Goal: Task Accomplishment & Management: Use online tool/utility

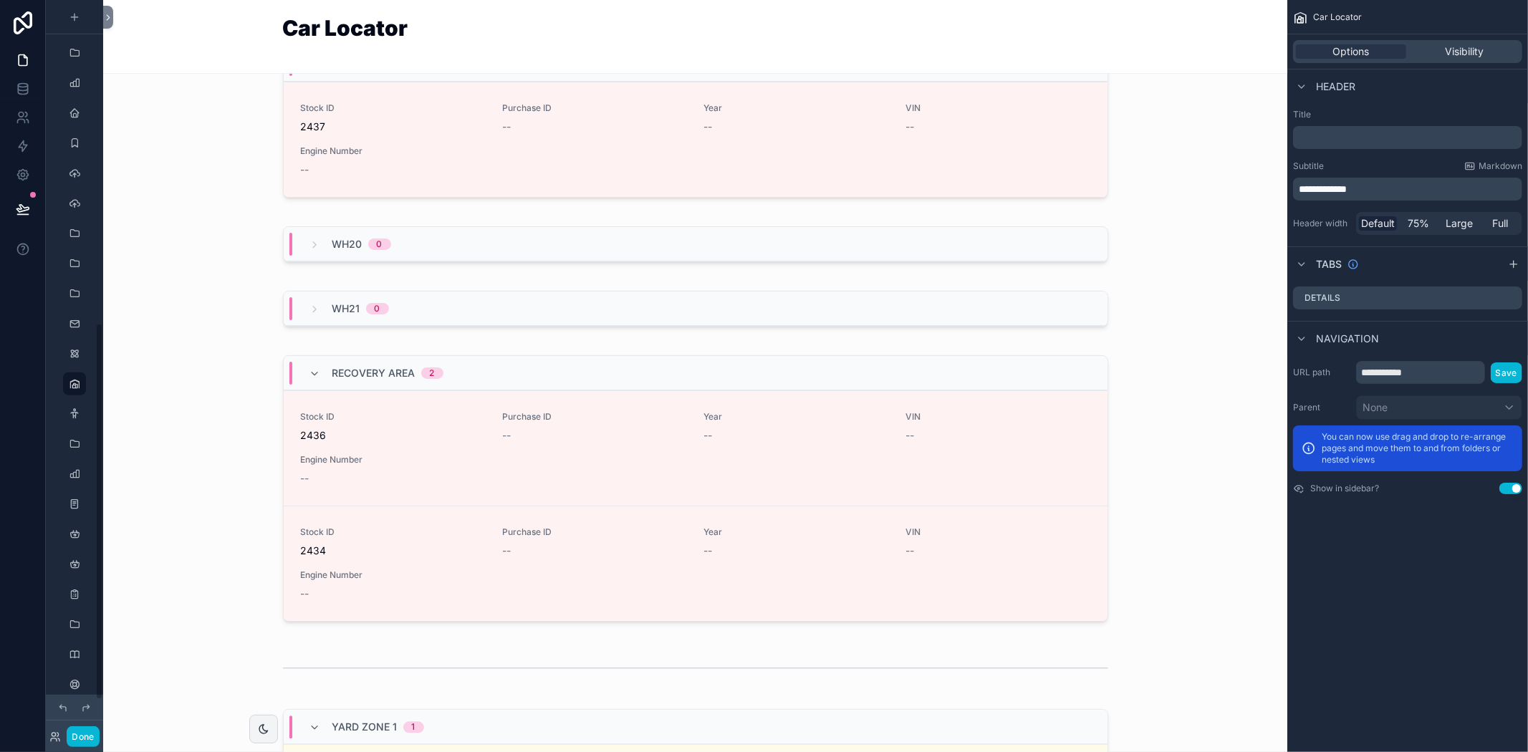
scroll to position [2475, 0]
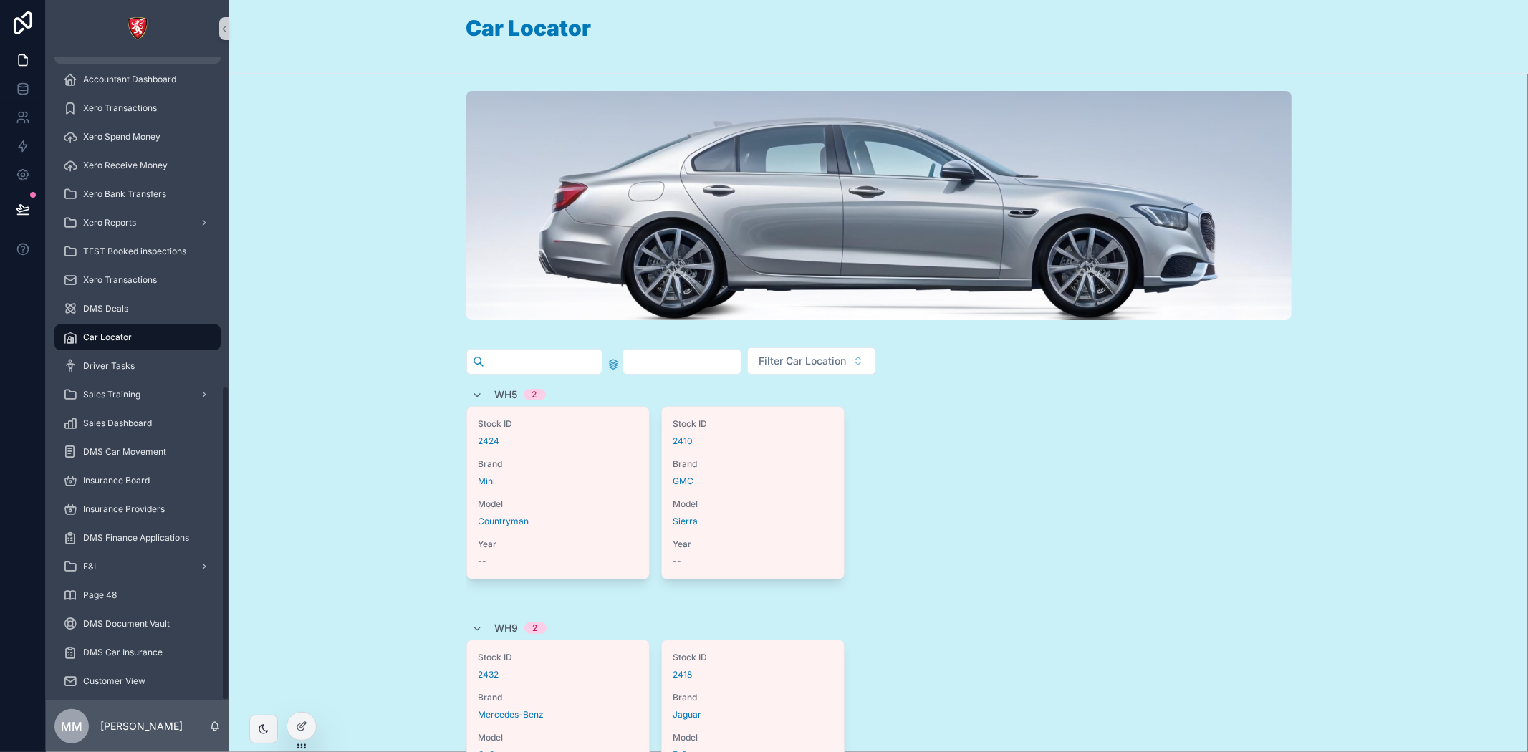
scroll to position [671, 0]
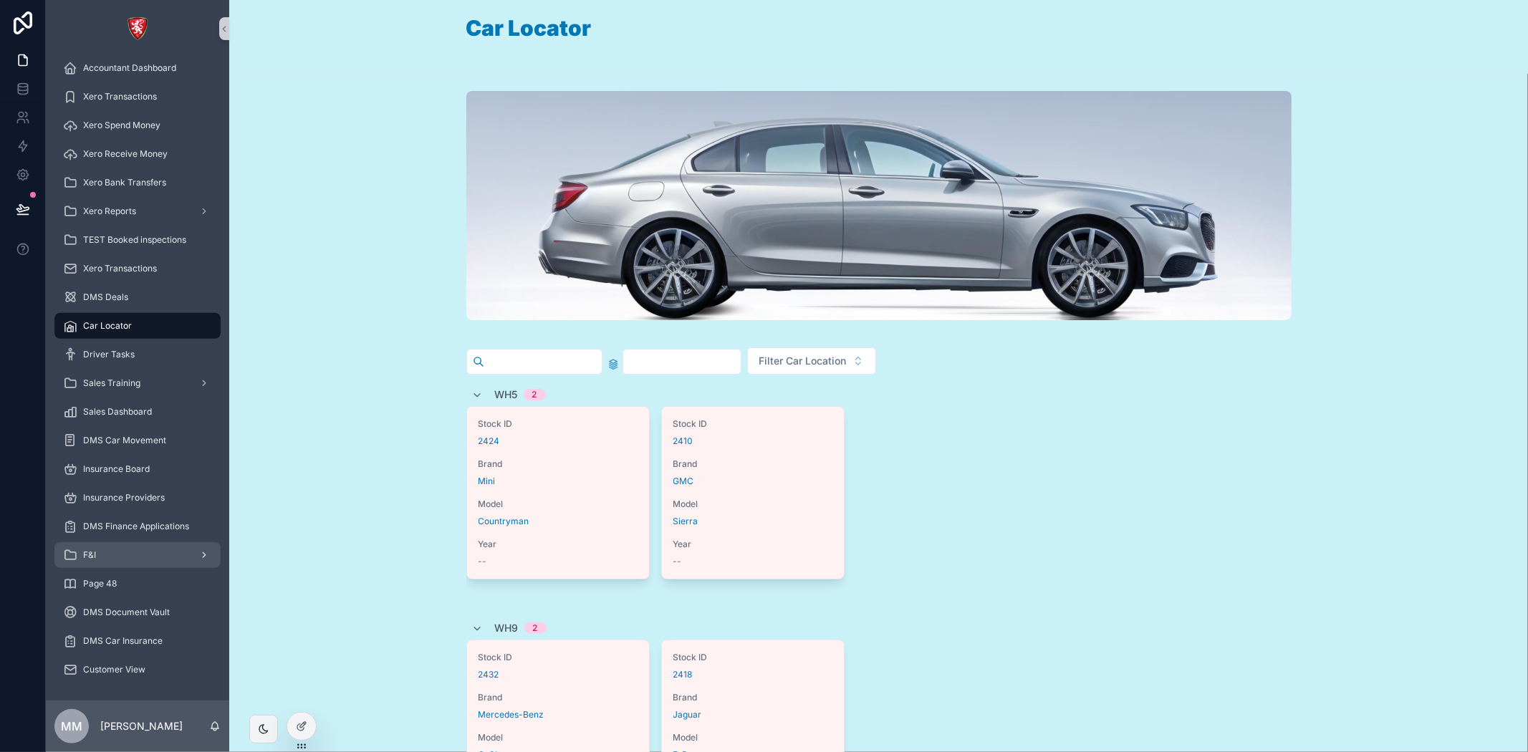
click at [116, 555] on div "F&I" at bounding box center [137, 555] width 149 height 23
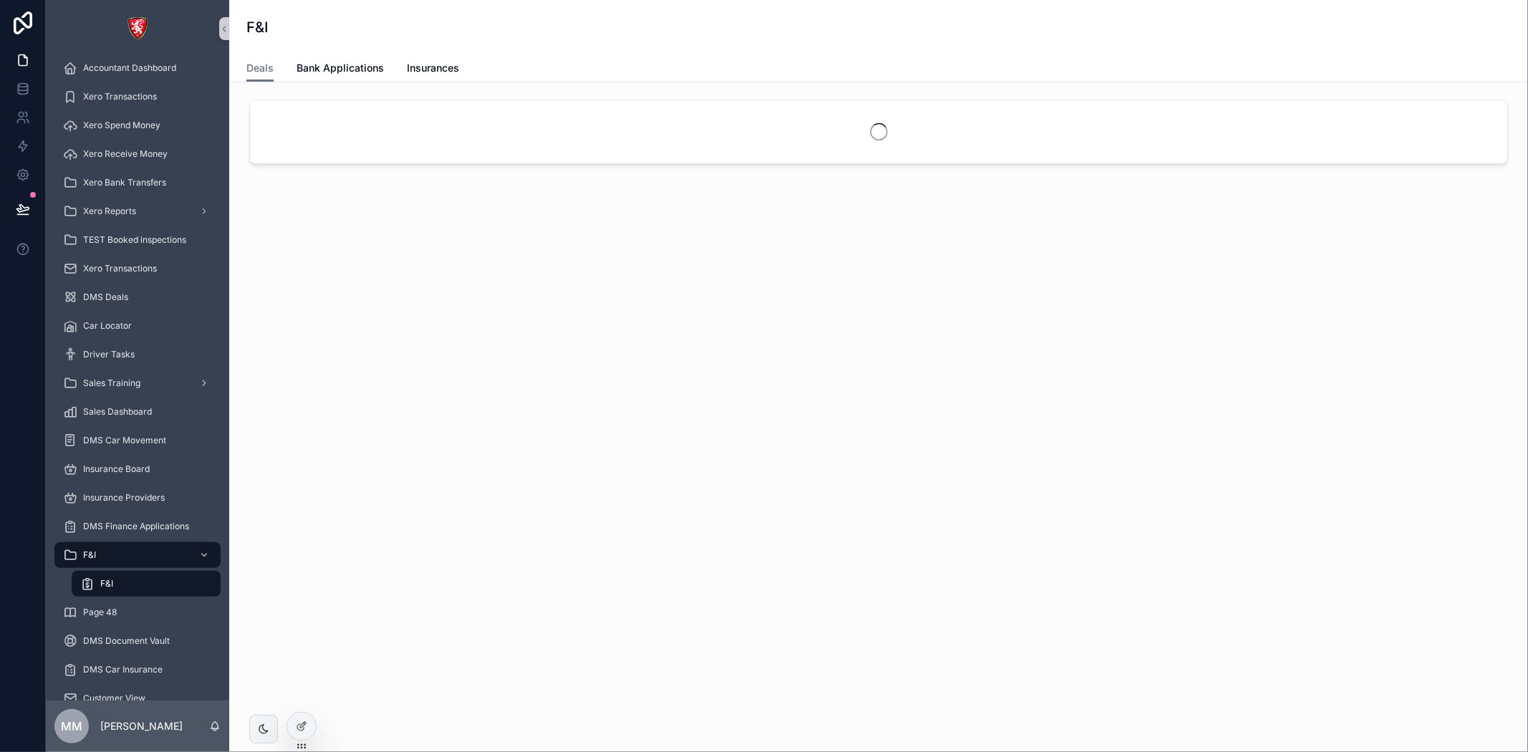
click at [165, 576] on div "F&I" at bounding box center [146, 583] width 132 height 23
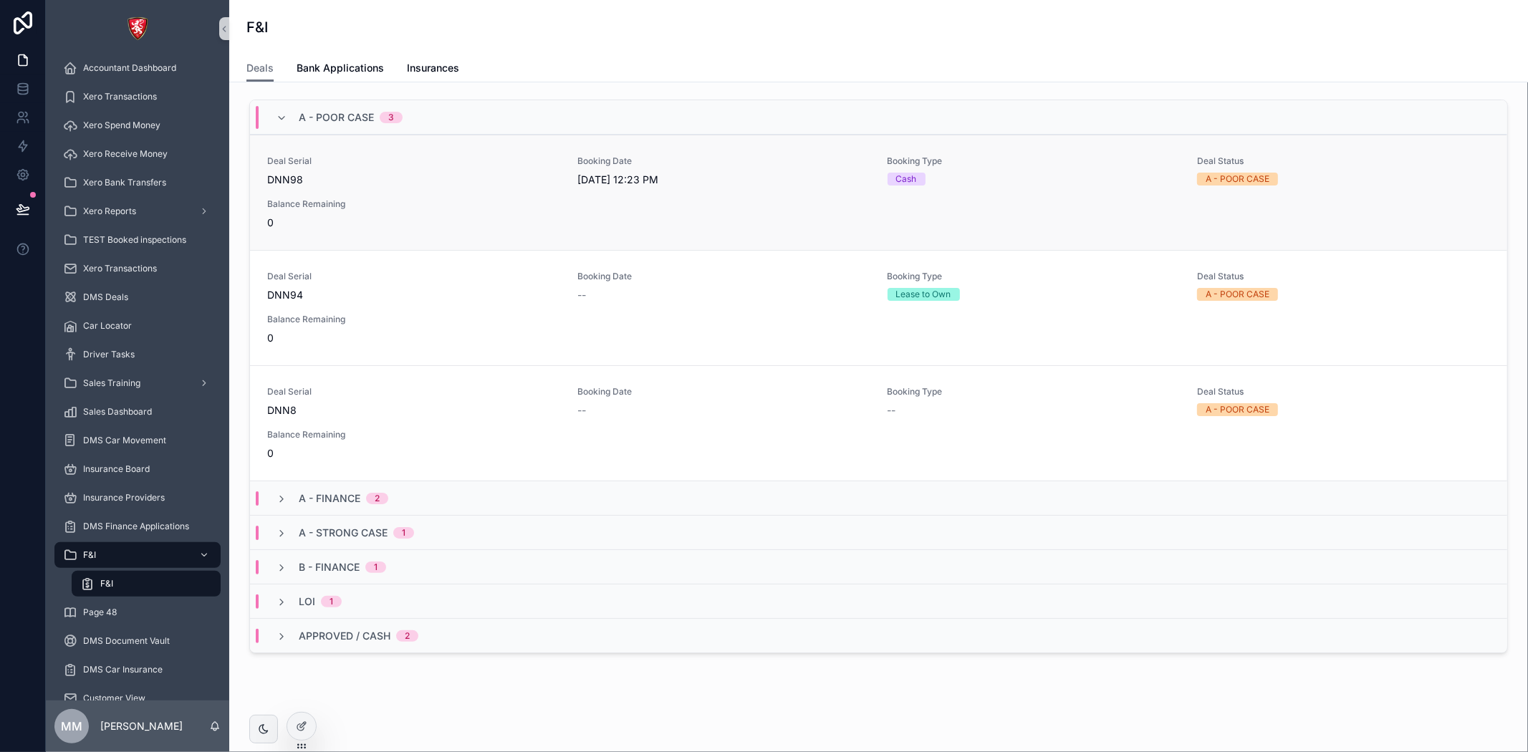
click at [370, 170] on div "Deal Serial DNN98" at bounding box center [413, 171] width 293 height 32
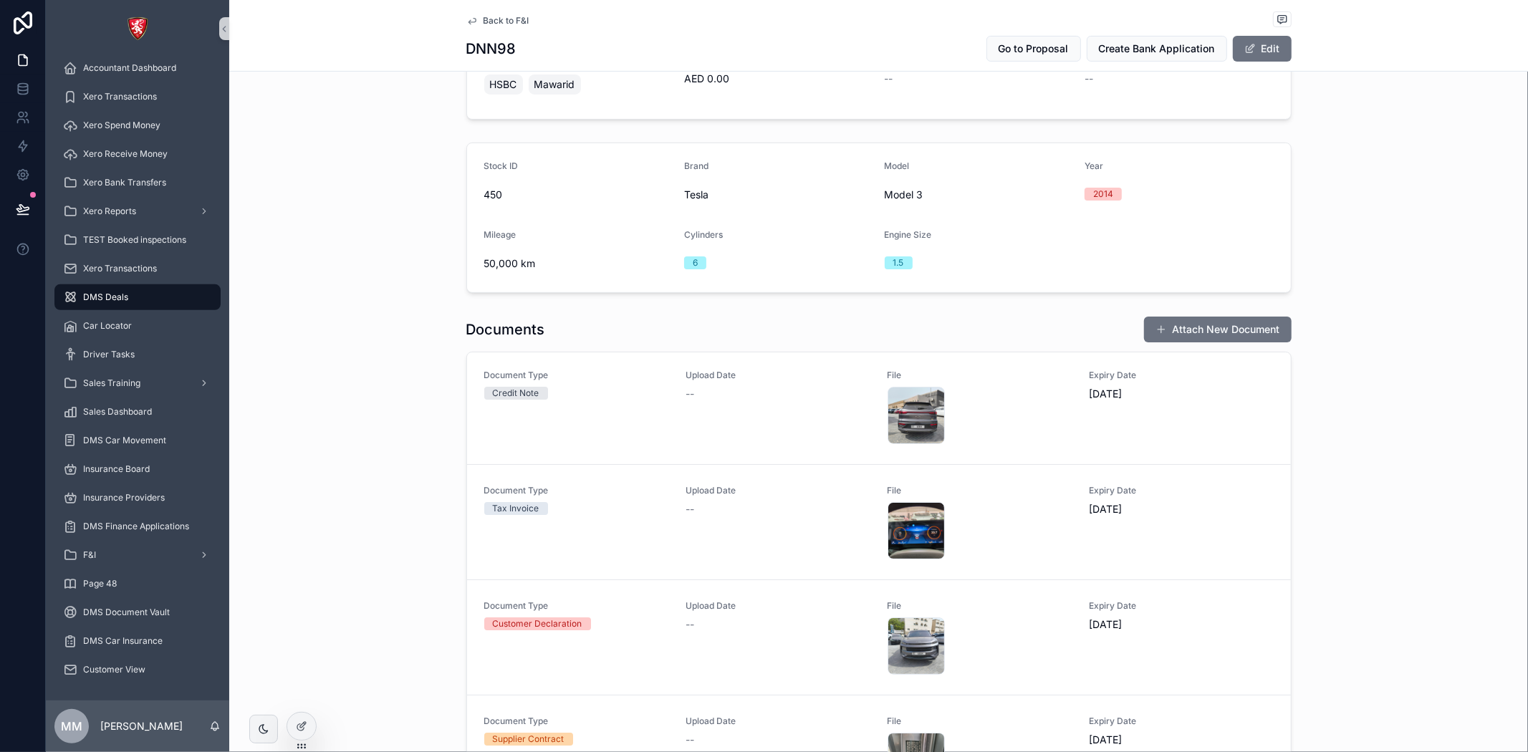
scroll to position [183, 0]
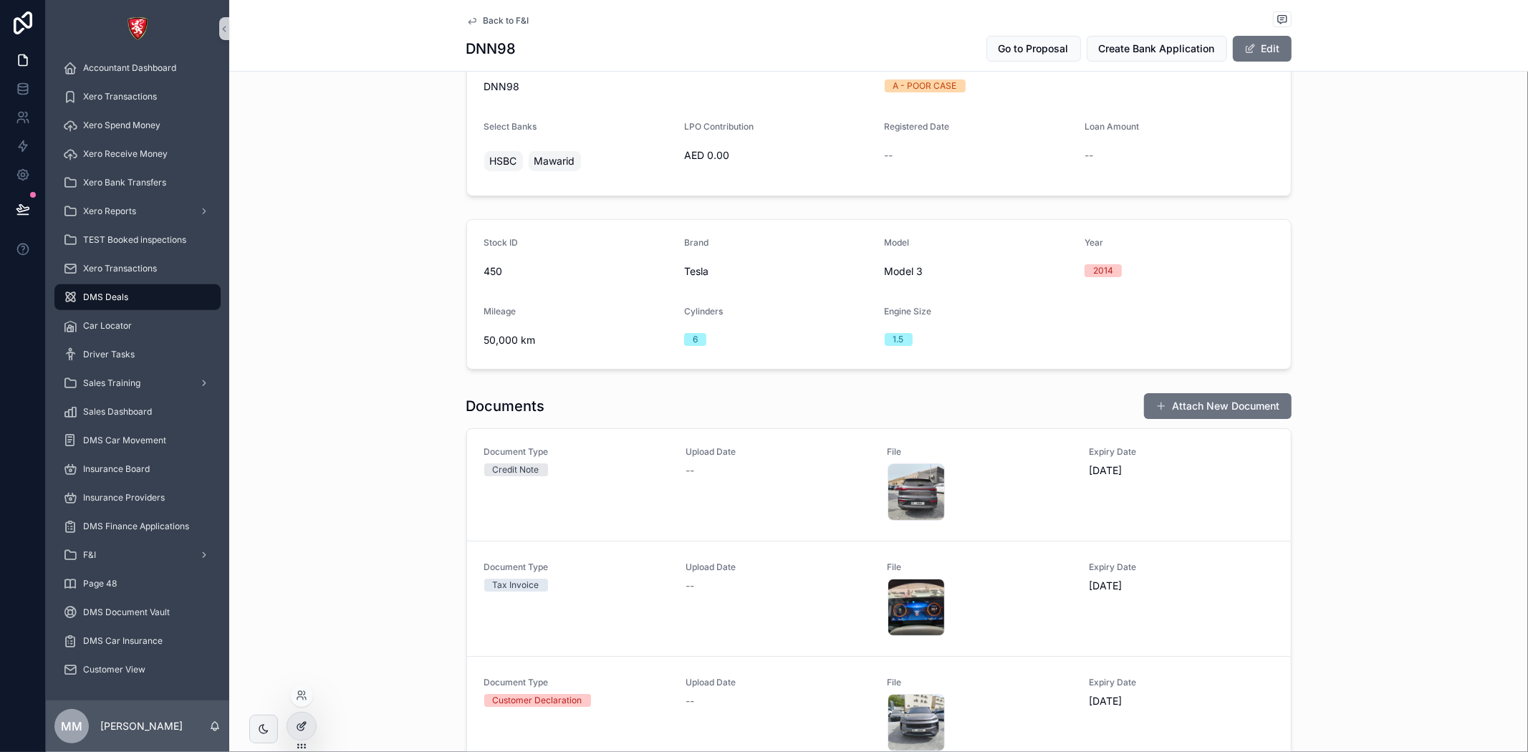
click at [315, 725] on div at bounding box center [301, 726] width 29 height 27
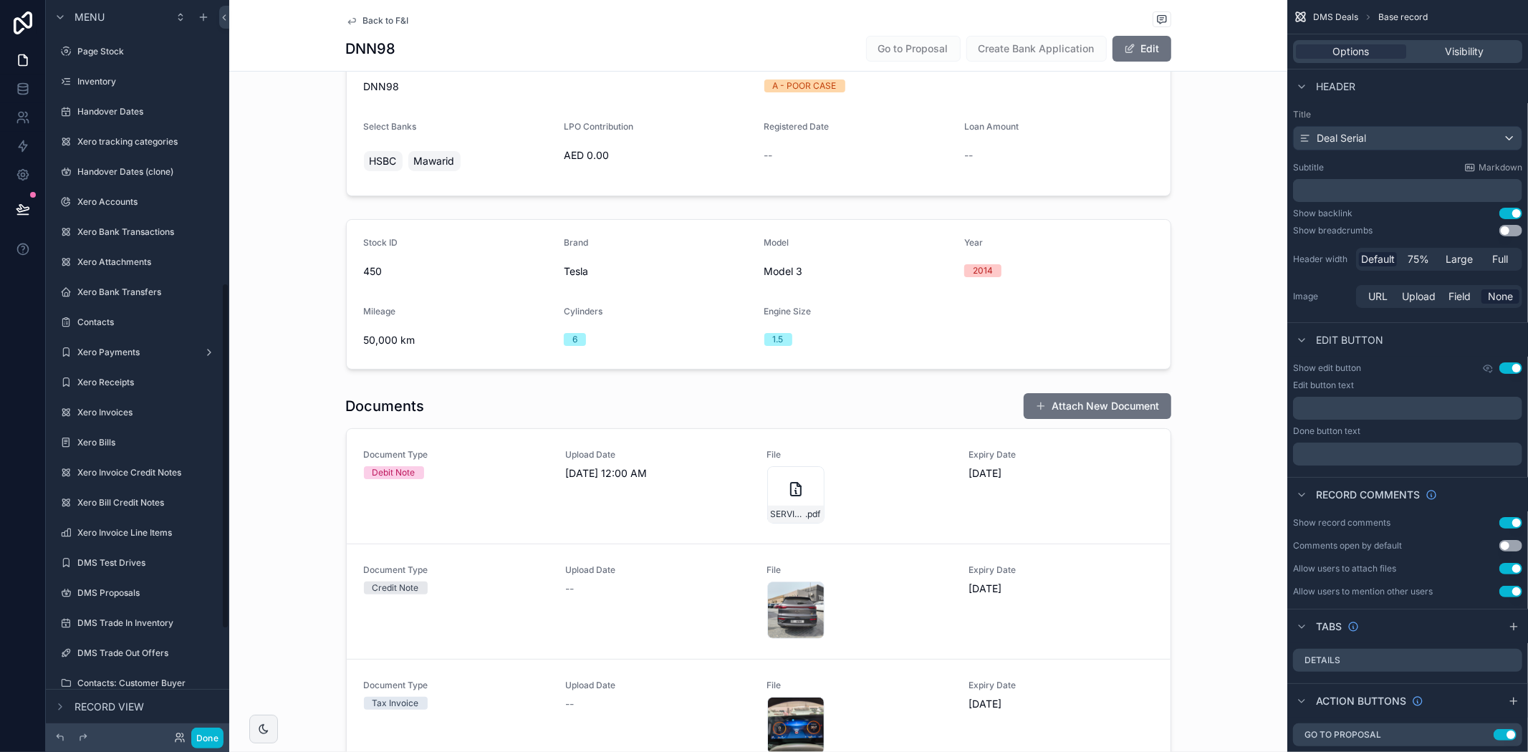
scroll to position [600, 0]
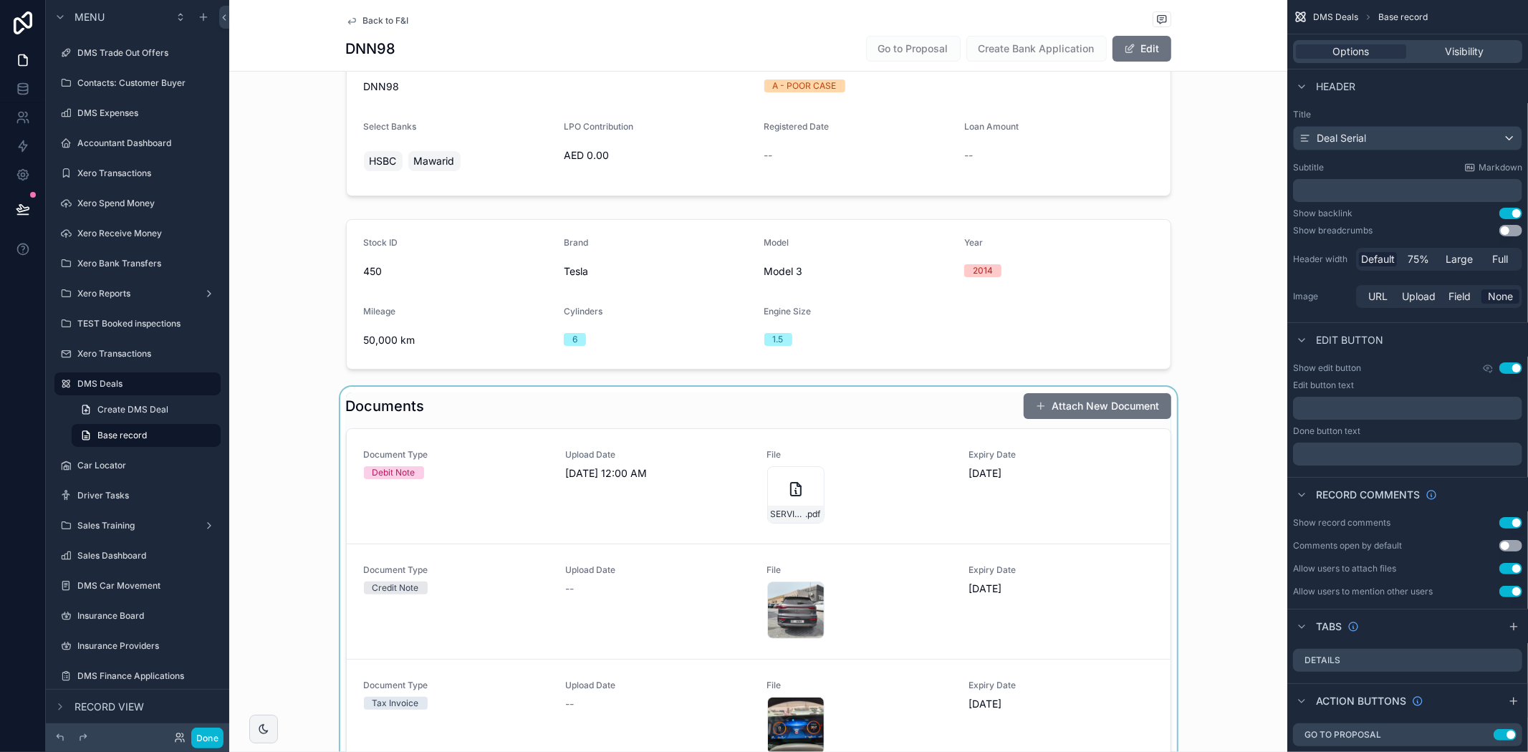
click at [876, 512] on div "scrollable content" at bounding box center [758, 693] width 1058 height 612
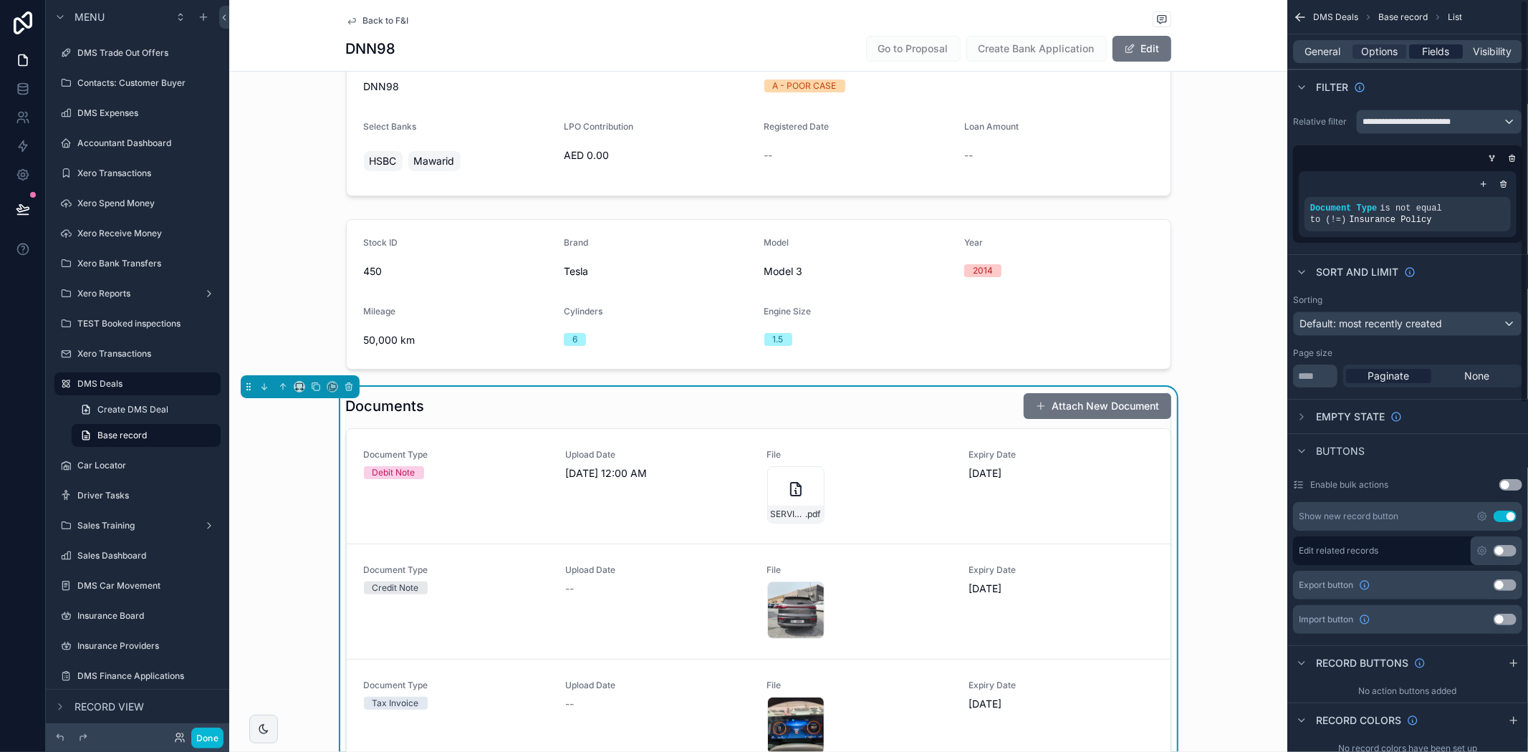
click at [1426, 48] on span "Fields" at bounding box center [1436, 51] width 27 height 14
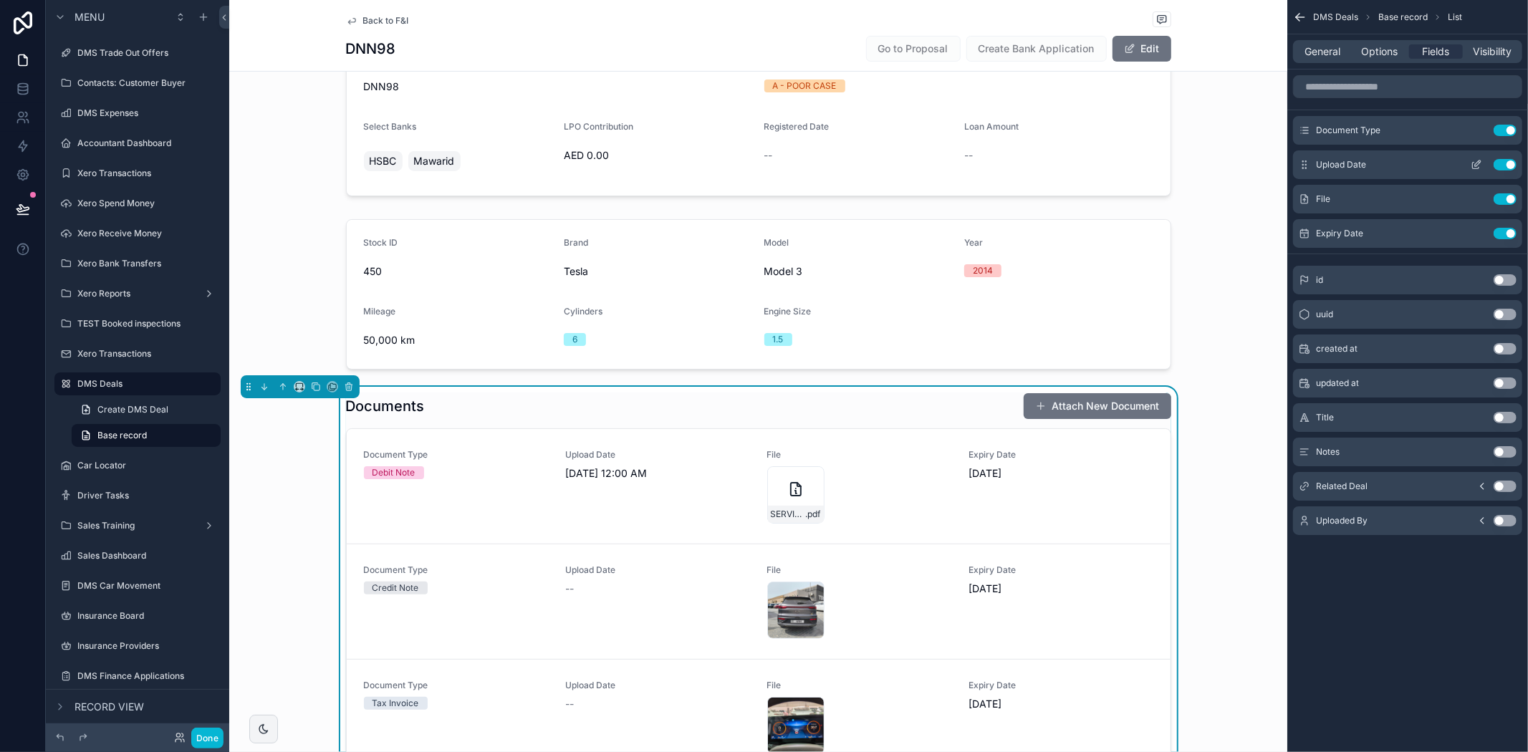
click at [1499, 160] on button "Use setting" at bounding box center [1505, 164] width 23 height 11
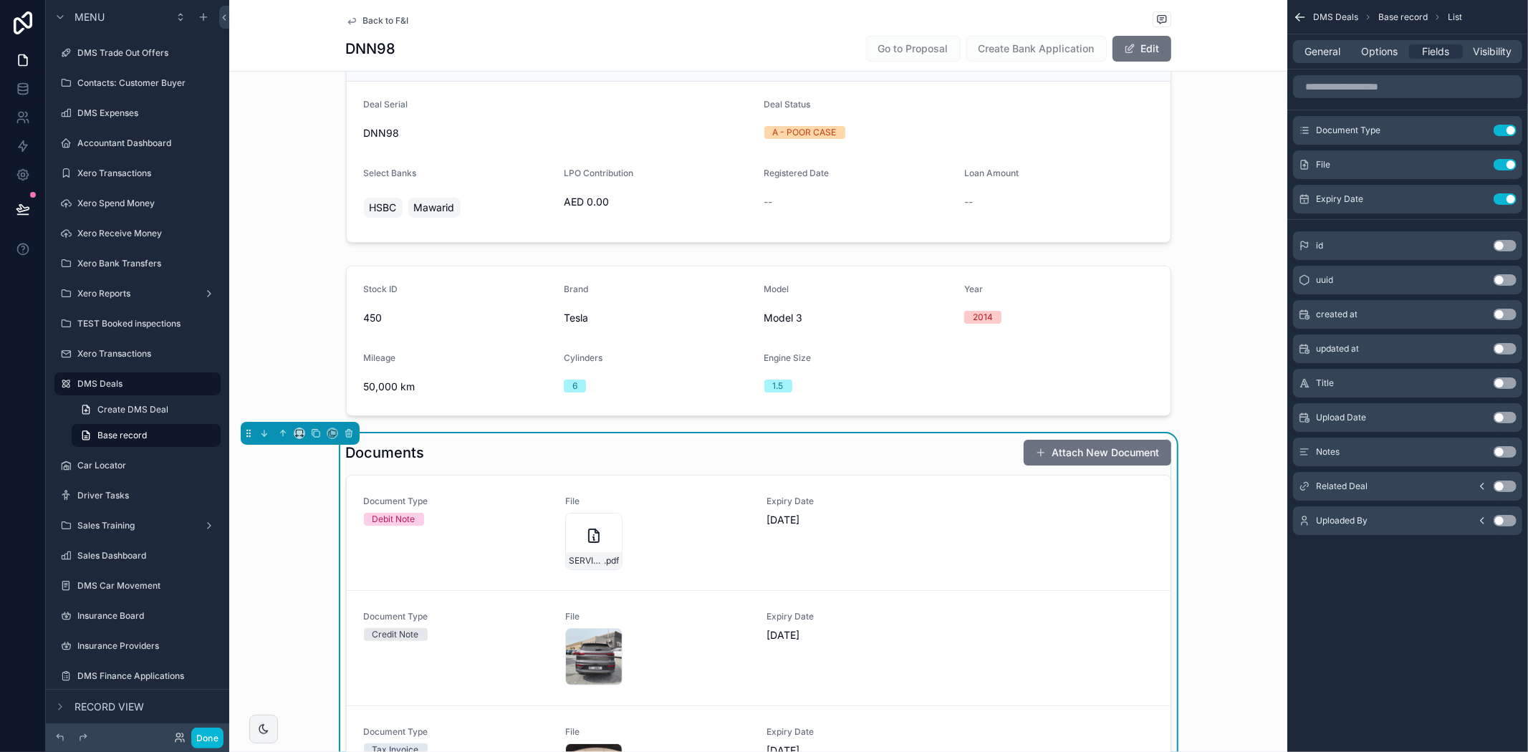
scroll to position [0, 0]
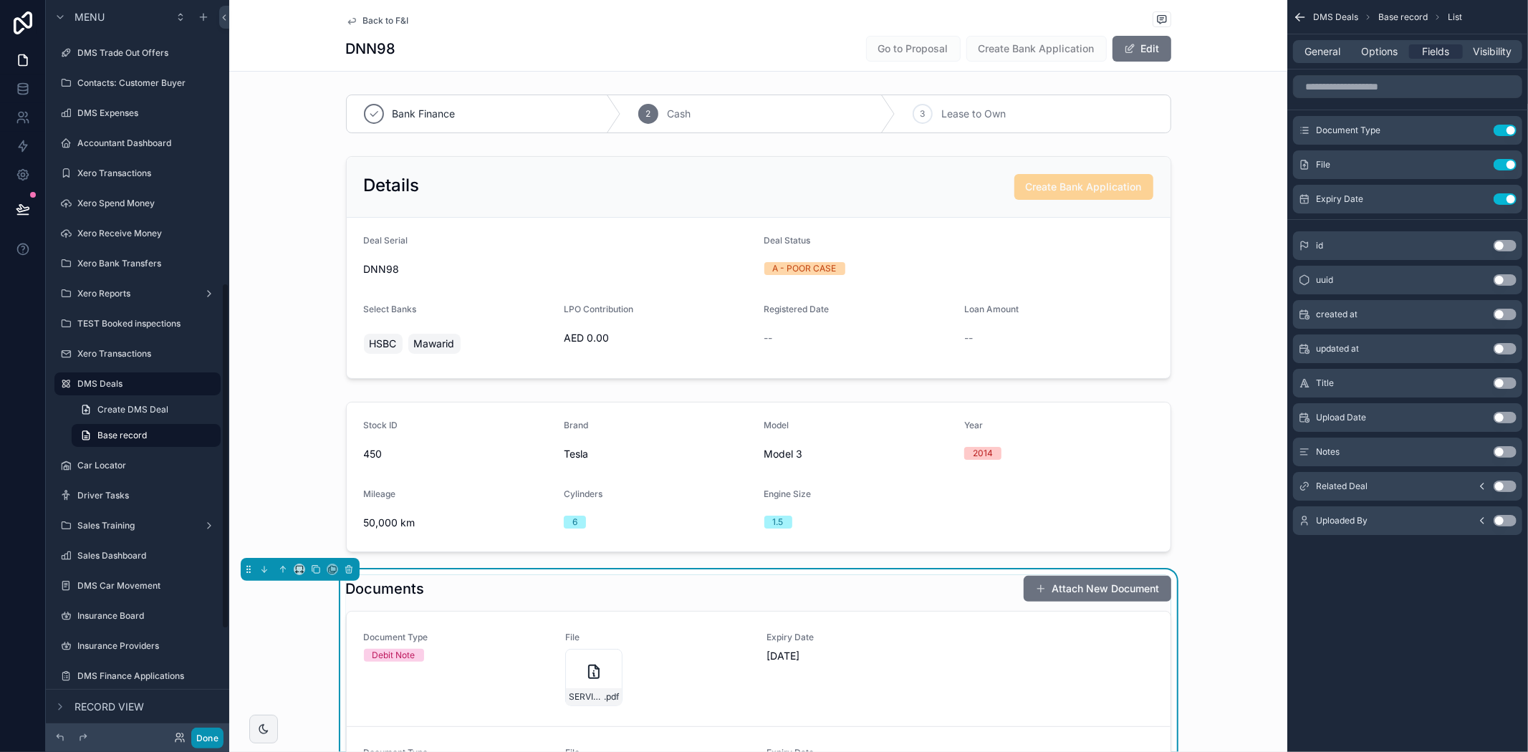
click at [203, 729] on button "Done" at bounding box center [207, 738] width 32 height 21
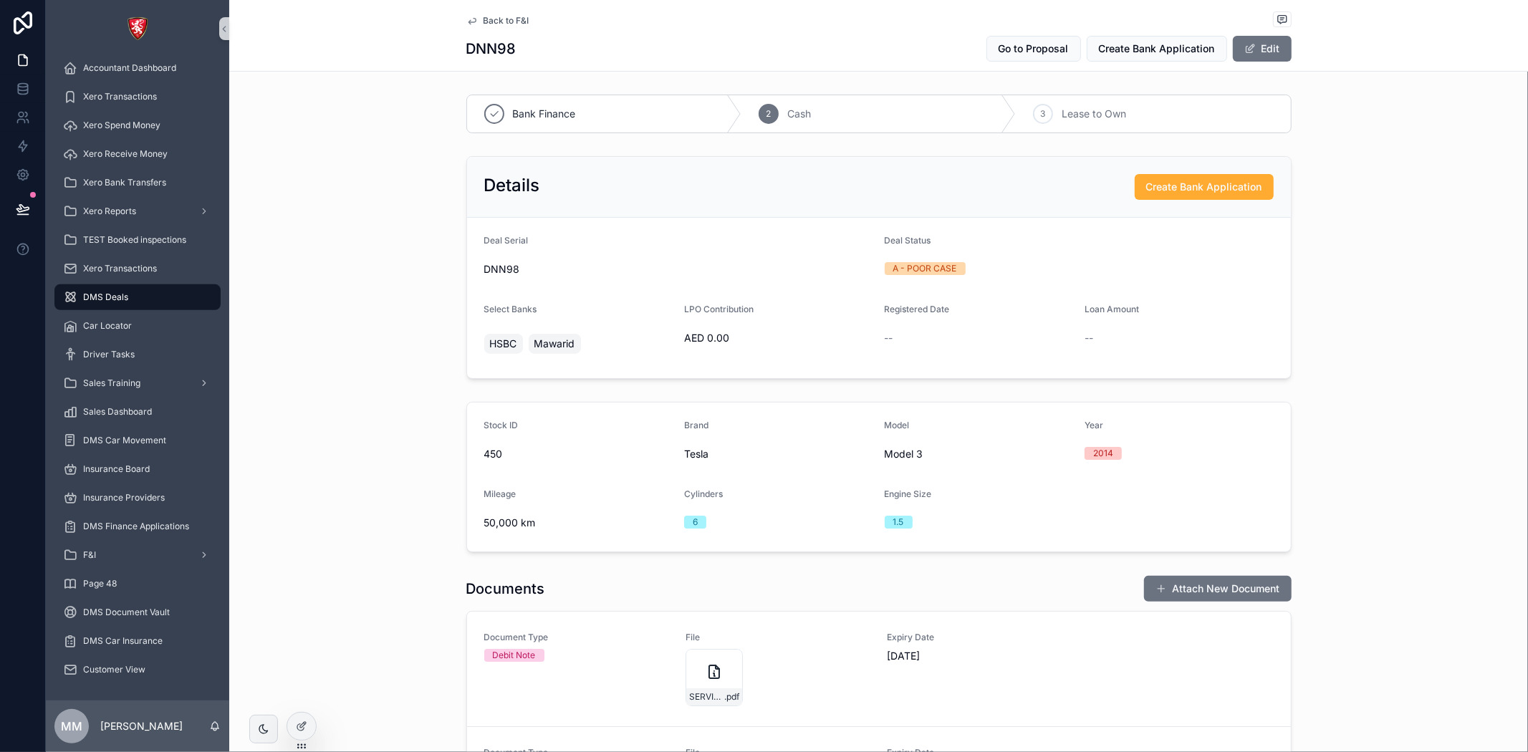
click at [352, 159] on div "Details Create Bank Application Deal Serial DNN98 Deal Status A - POOR CASE Sel…" at bounding box center [878, 267] width 1299 height 234
